Goal: Task Accomplishment & Management: Manage account settings

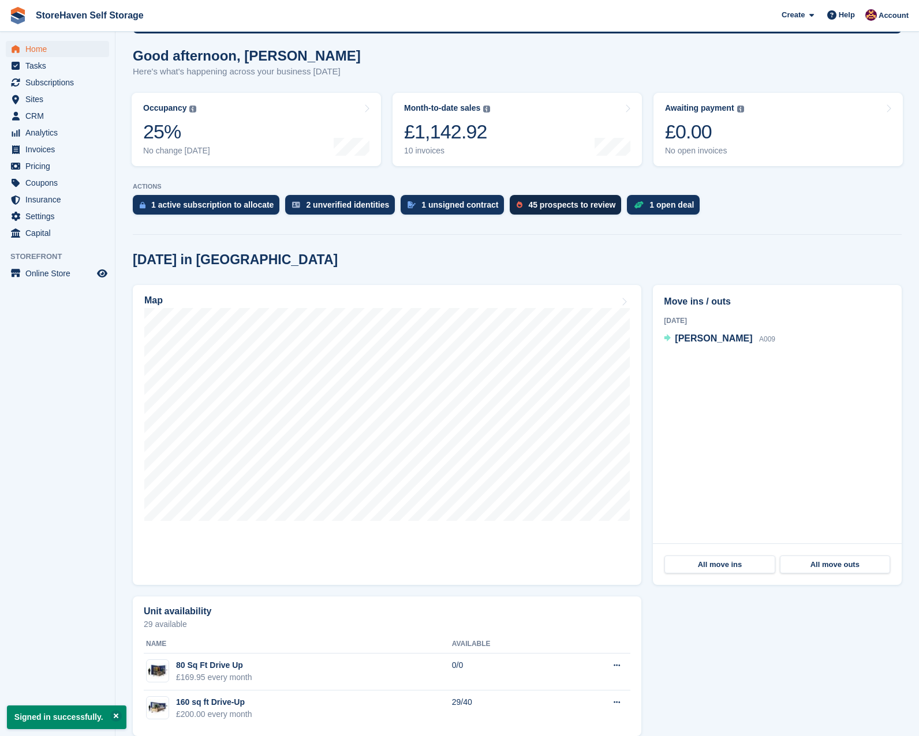
scroll to position [107, 0]
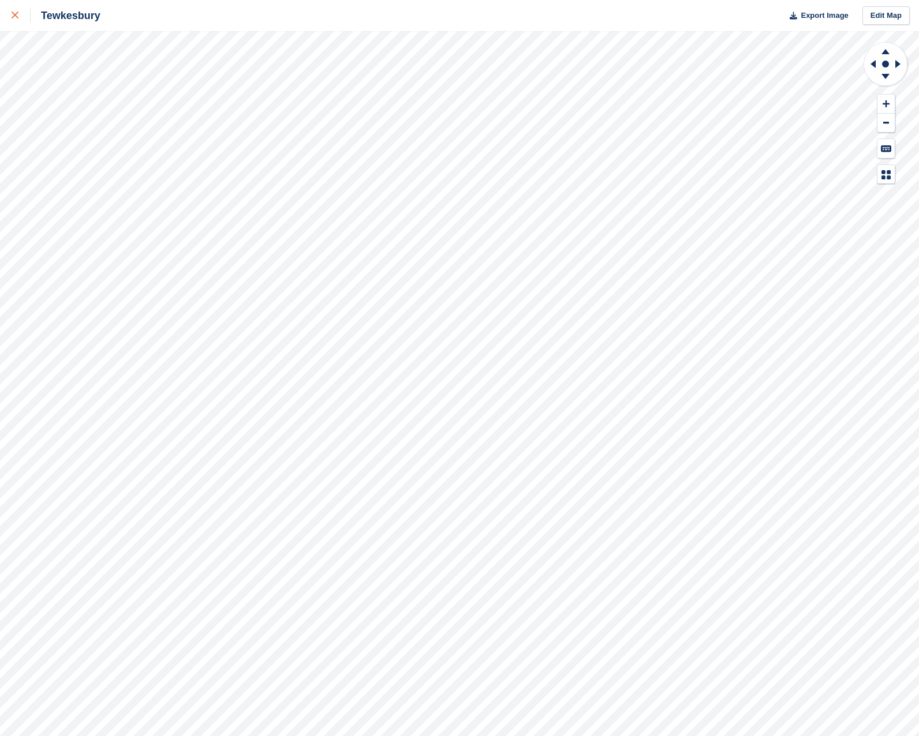
click at [21, 14] on div at bounding box center [21, 16] width 19 height 14
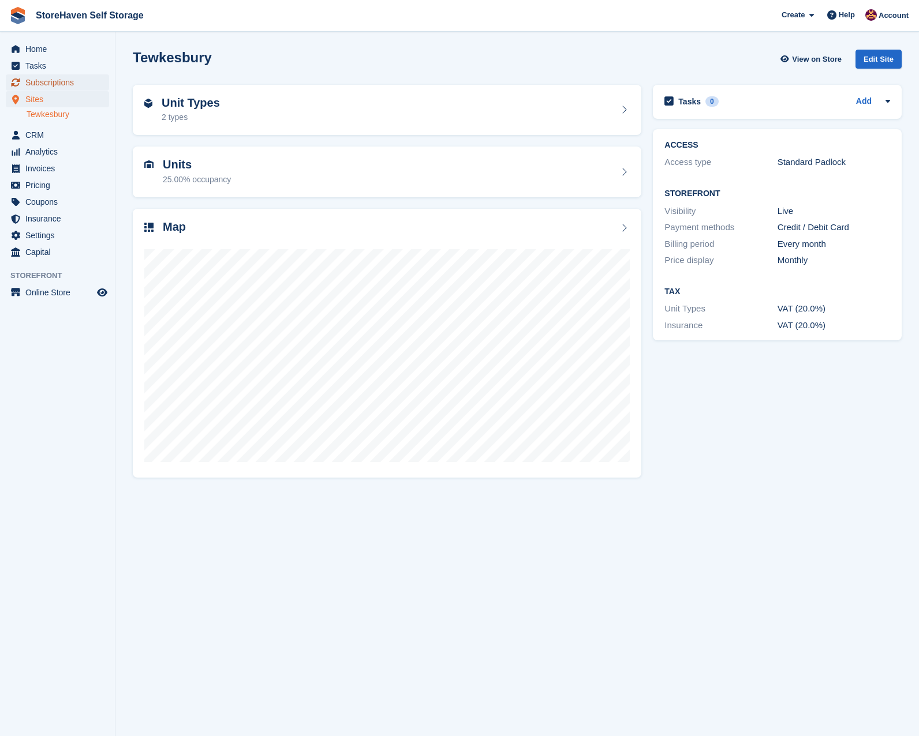
click at [51, 80] on span "Subscriptions" at bounding box center [59, 82] width 69 height 16
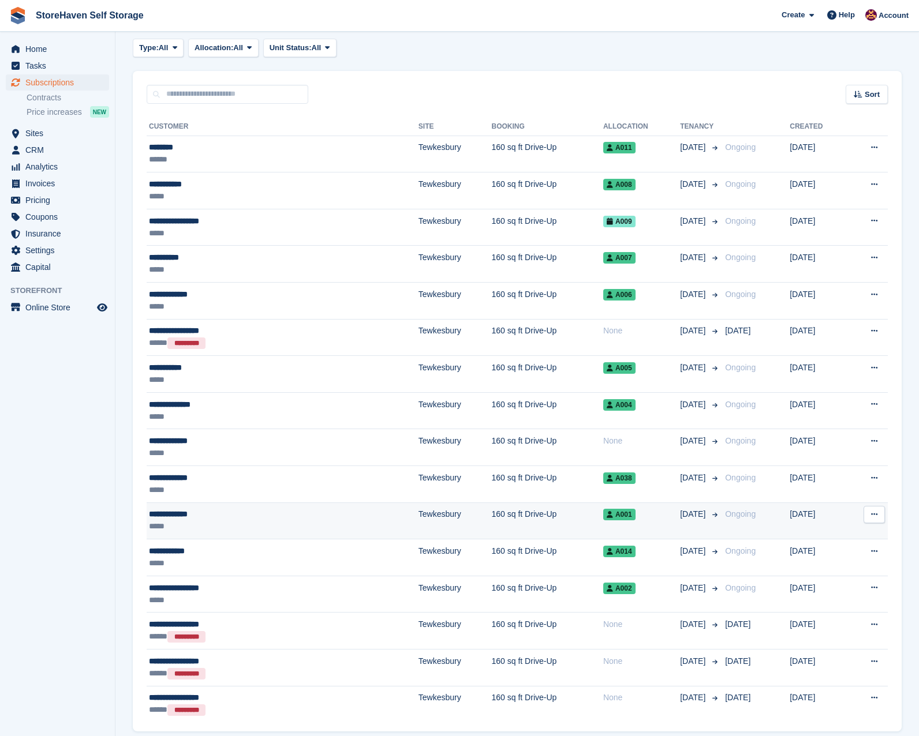
scroll to position [102, 0]
